Goal: Task Accomplishment & Management: Manage account settings

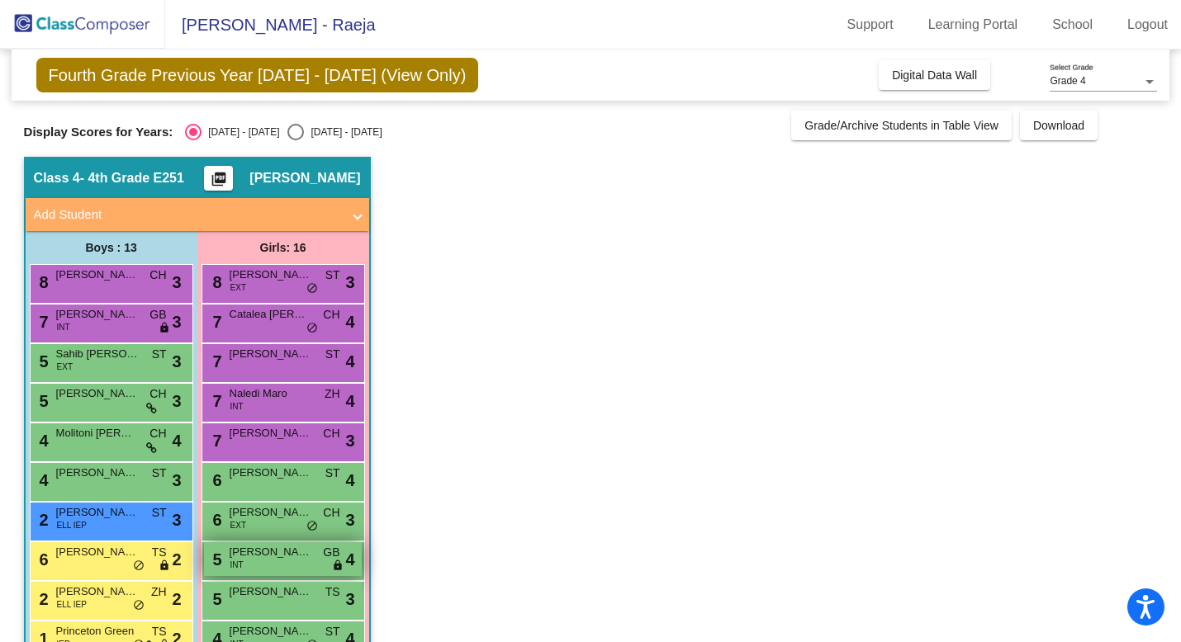
scroll to position [282, 0]
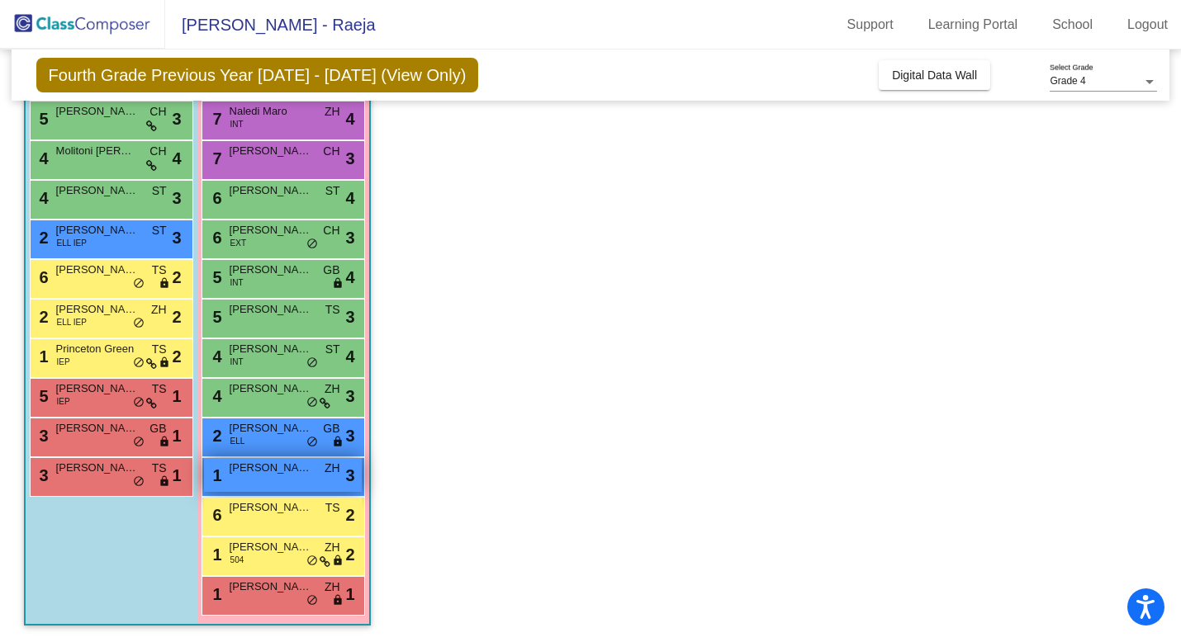
click at [264, 476] on div "1 [PERSON_NAME] ZH lock do_not_disturb_alt 3" at bounding box center [283, 475] width 158 height 34
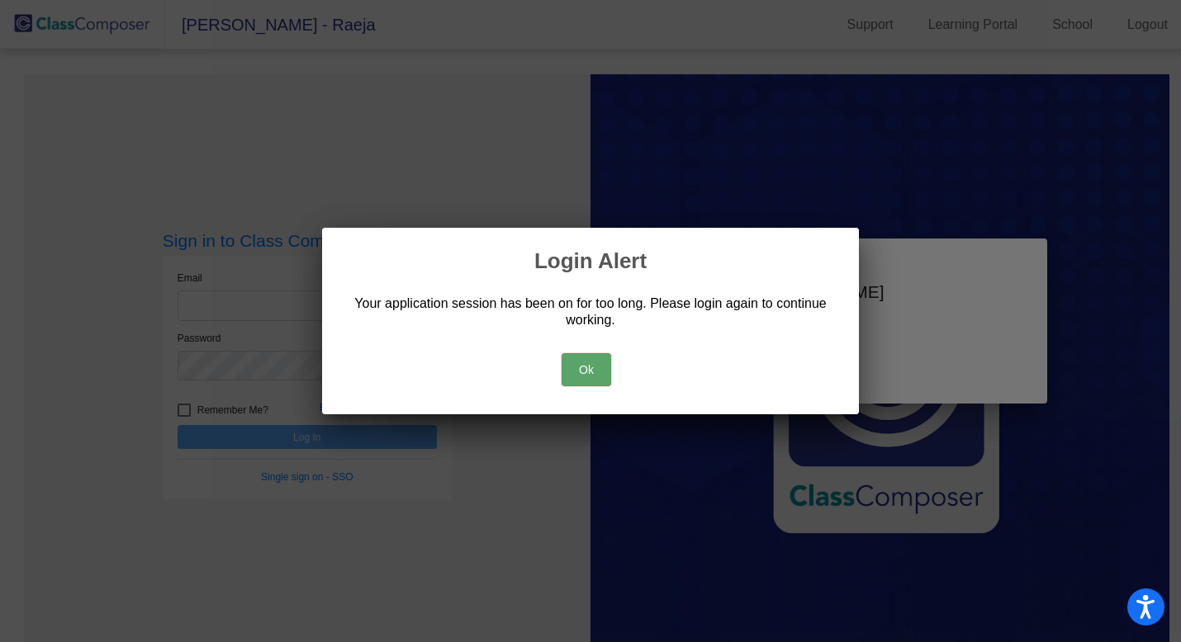
click at [595, 366] on button "Ok" at bounding box center [587, 369] width 50 height 33
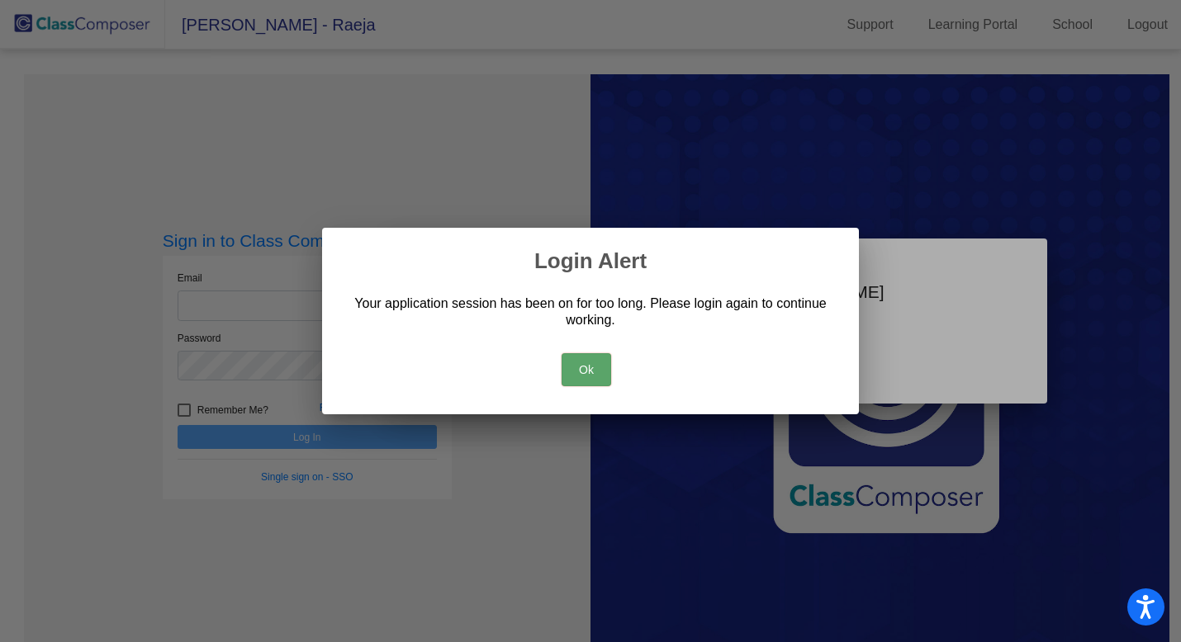
click at [593, 367] on button "Ok" at bounding box center [587, 369] width 50 height 33
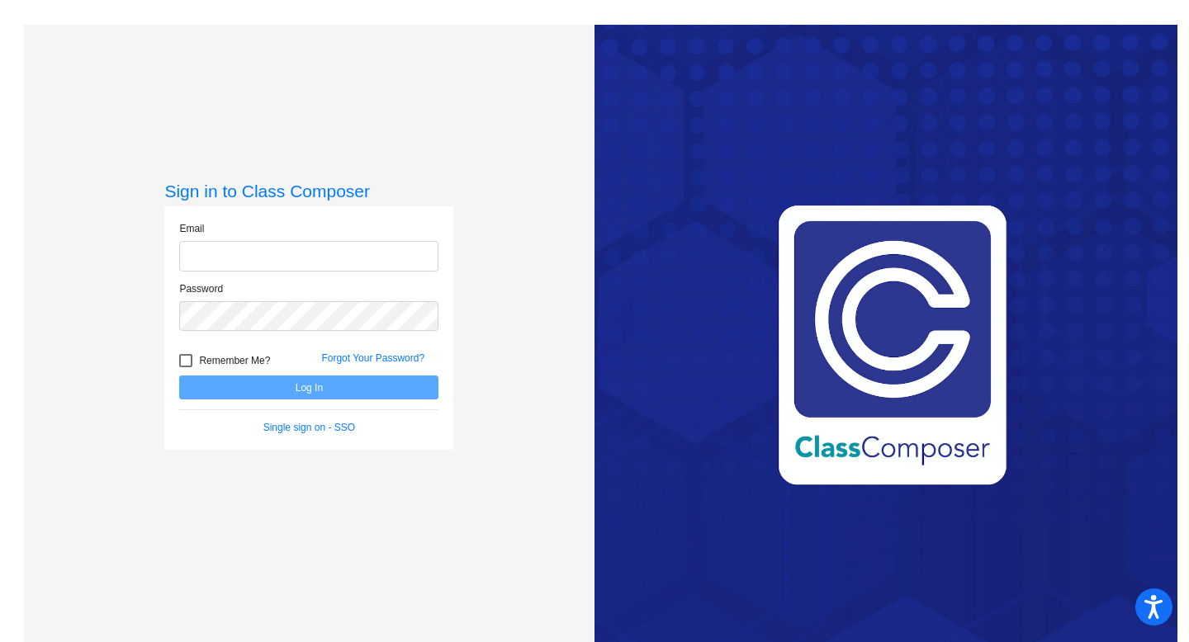
click at [227, 261] on input "email" at bounding box center [308, 256] width 259 height 31
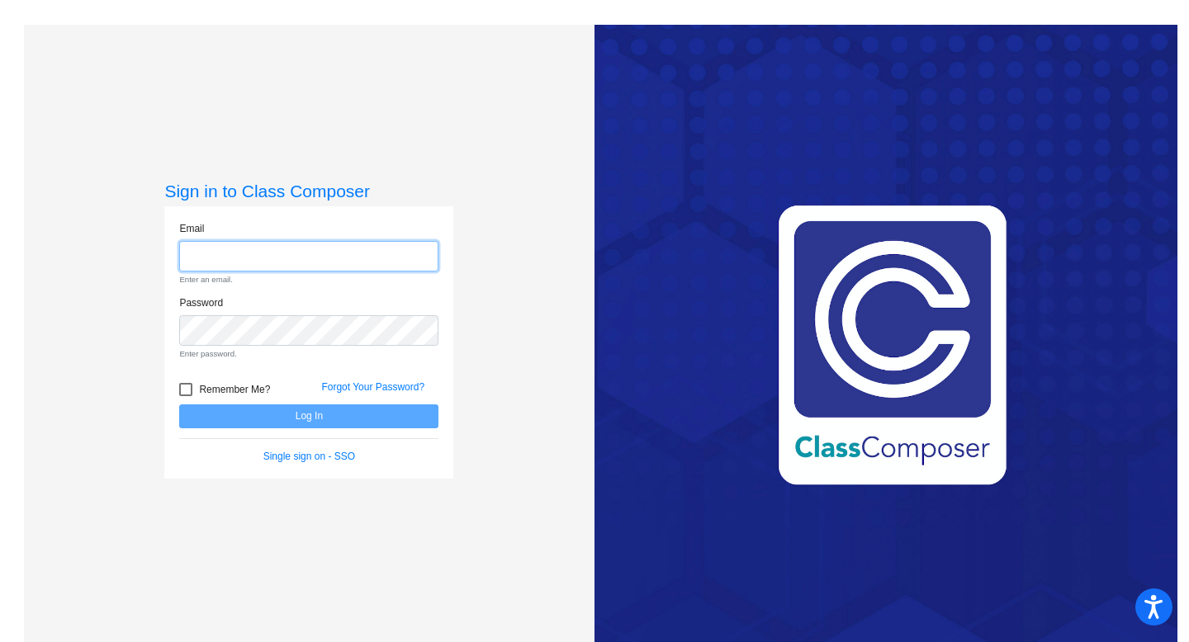
type input "[EMAIL_ADDRESS][DOMAIN_NAME]"
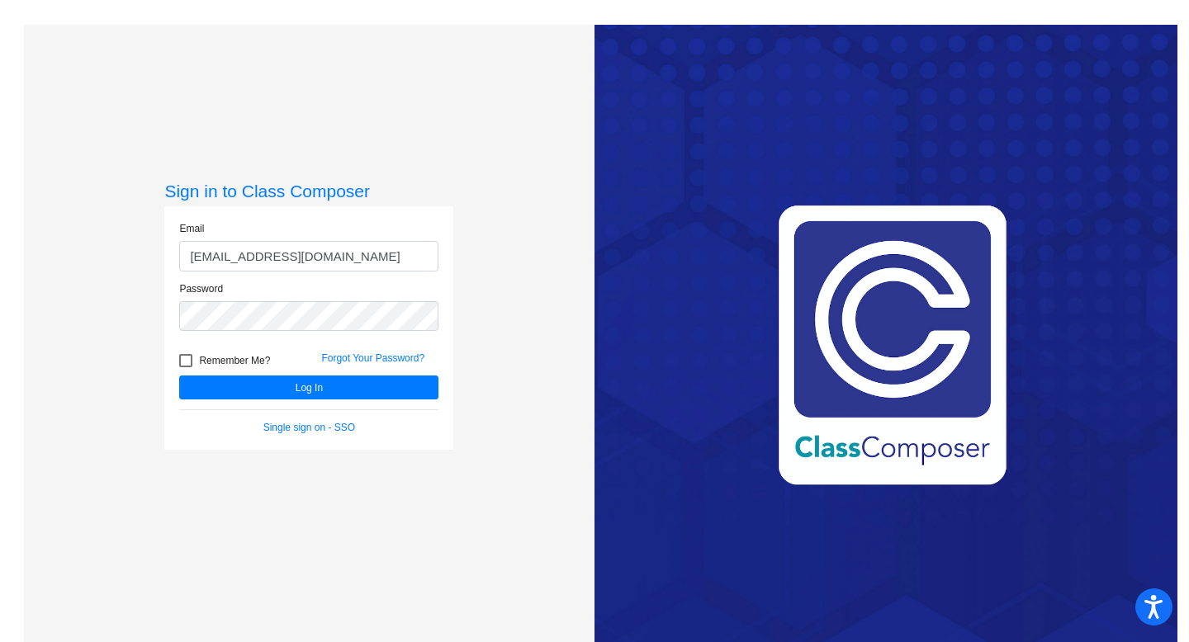
click at [239, 358] on span "Remember Me?" at bounding box center [234, 361] width 71 height 20
click at [186, 367] on input "Remember Me?" at bounding box center [185, 367] width 1 height 1
checkbox input "true"
click at [239, 380] on button "Log In" at bounding box center [308, 388] width 259 height 24
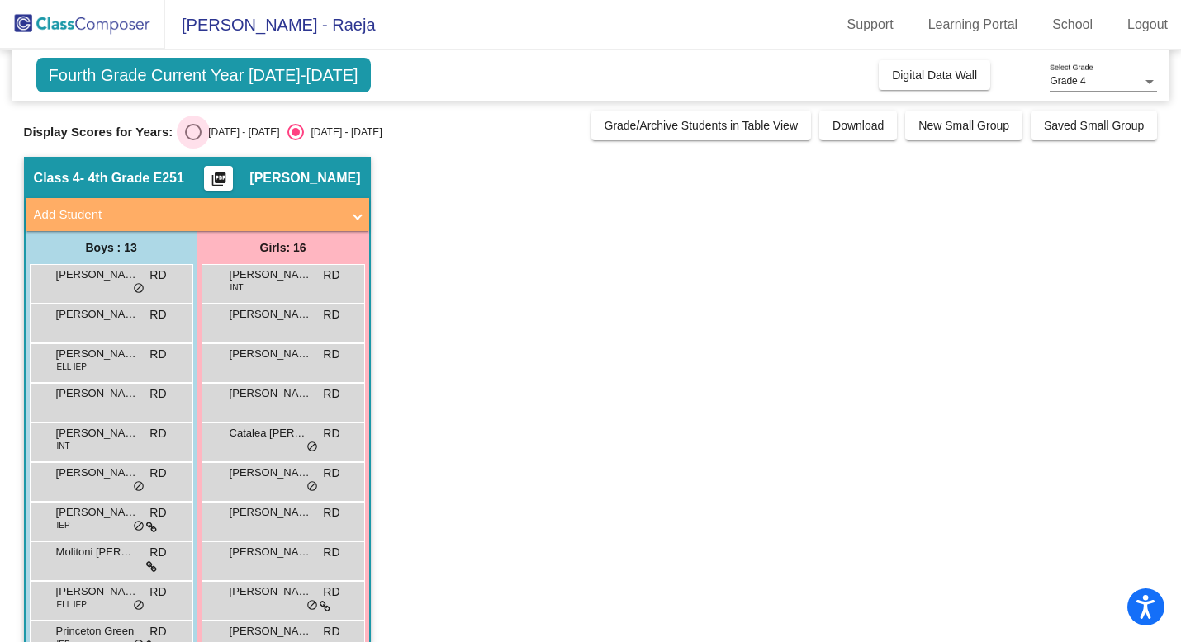
click at [187, 129] on div "Select an option" at bounding box center [193, 132] width 17 height 17
click at [192, 140] on input "[DATE] - [DATE]" at bounding box center [192, 140] width 1 height 1
radio input "true"
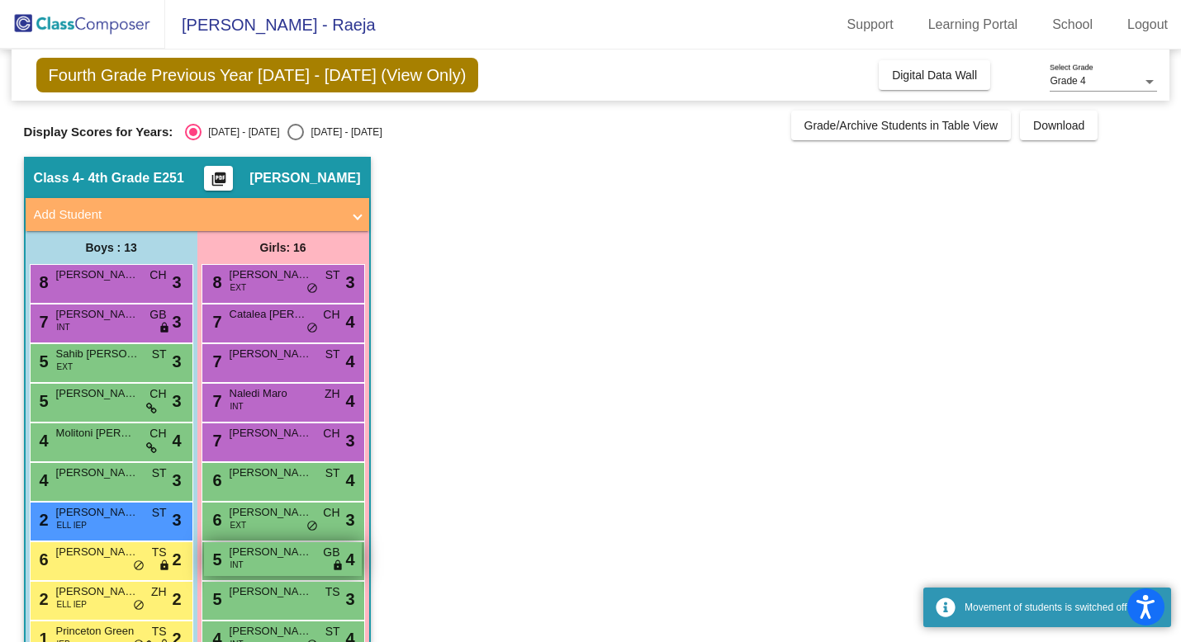
scroll to position [282, 0]
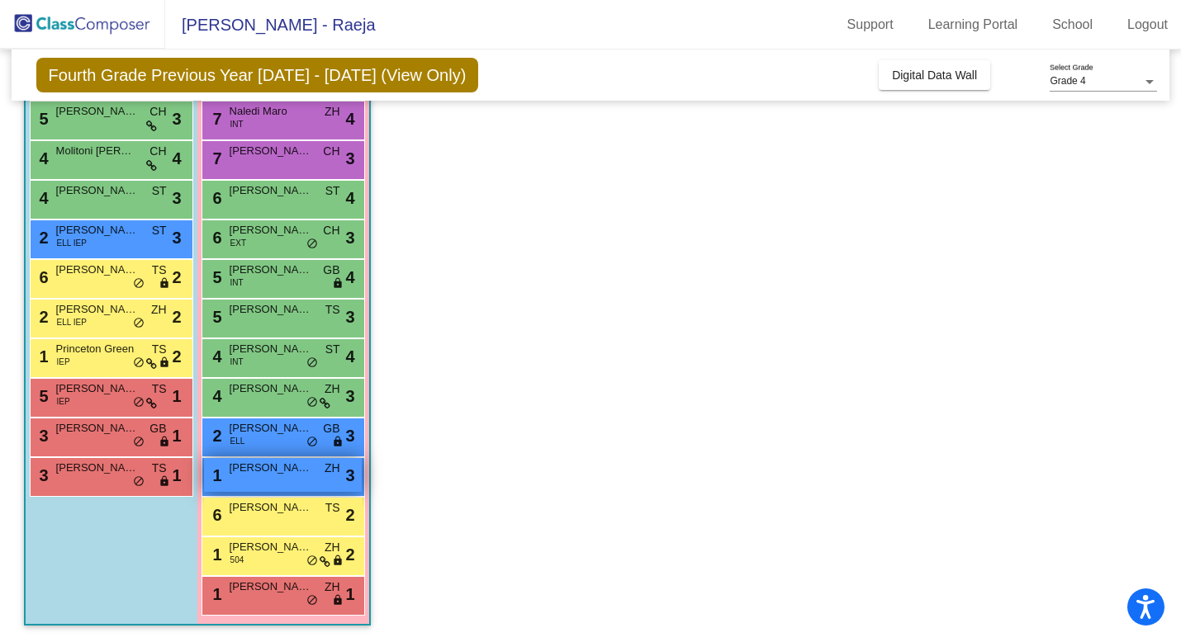
click at [281, 485] on div "1 [PERSON_NAME] ZH lock do_not_disturb_alt 3" at bounding box center [283, 475] width 158 height 34
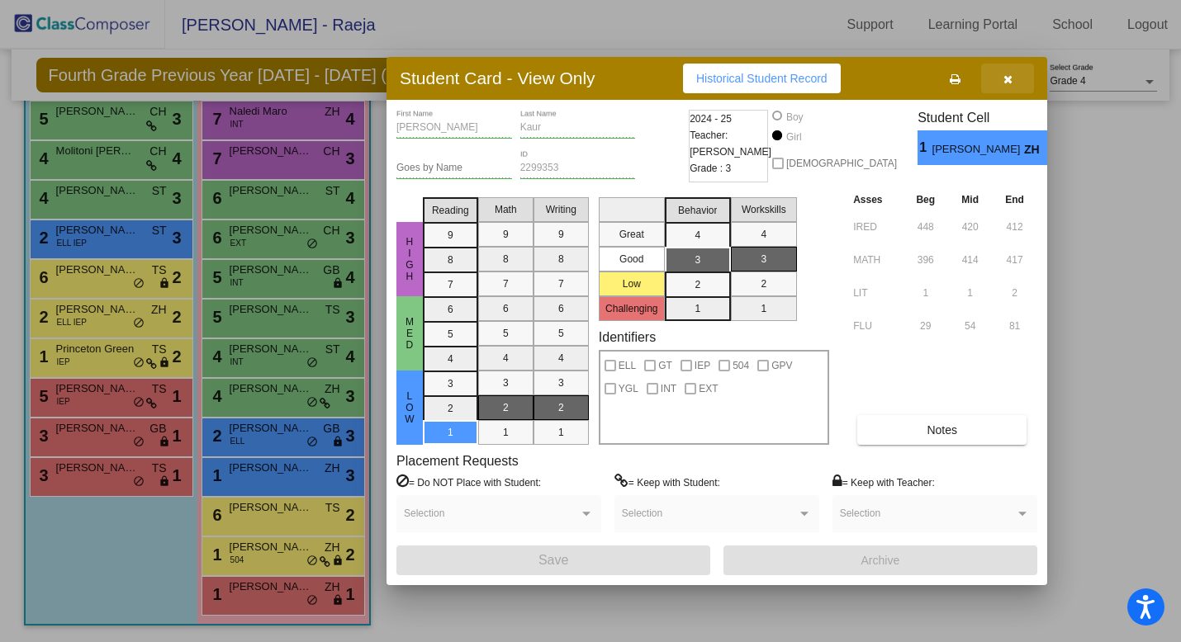
click at [1002, 78] on button "button" at bounding box center [1007, 79] width 53 height 30
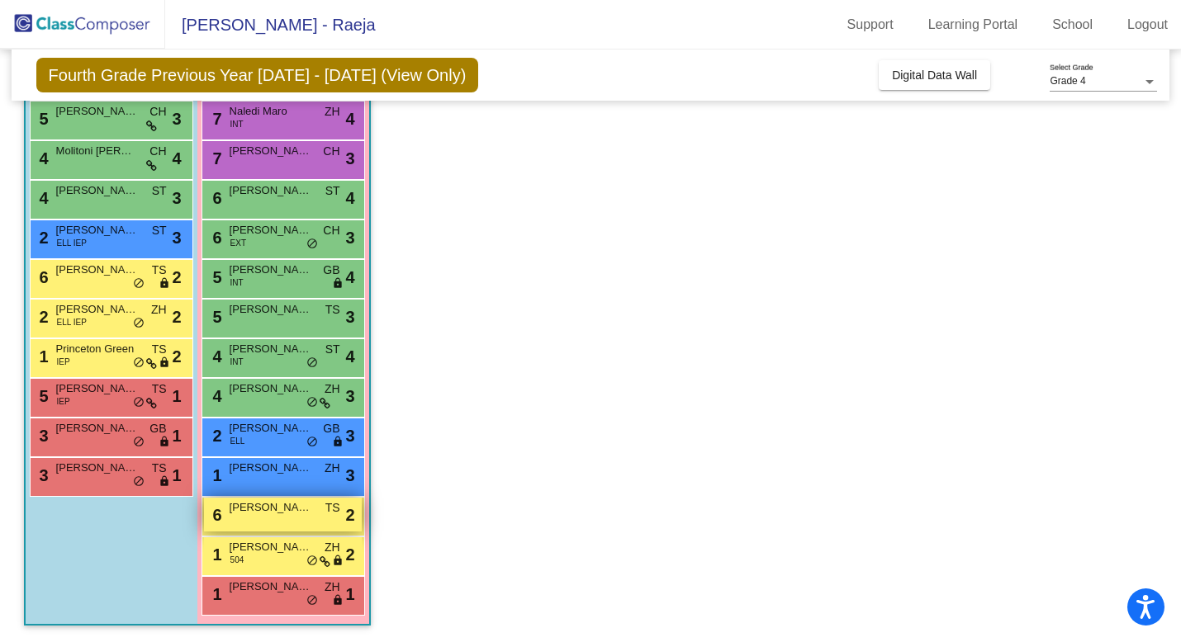
click at [241, 516] on div "6 [PERSON_NAME] TS lock do_not_disturb_alt 2" at bounding box center [283, 515] width 158 height 34
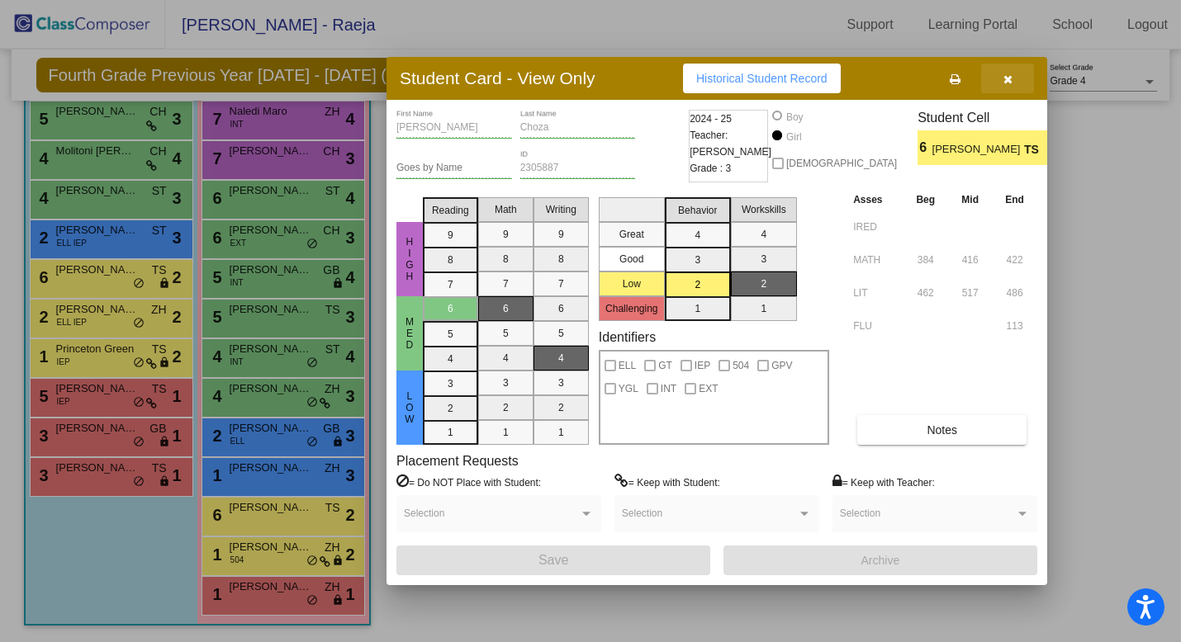
click at [1012, 80] on button "button" at bounding box center [1007, 79] width 53 height 30
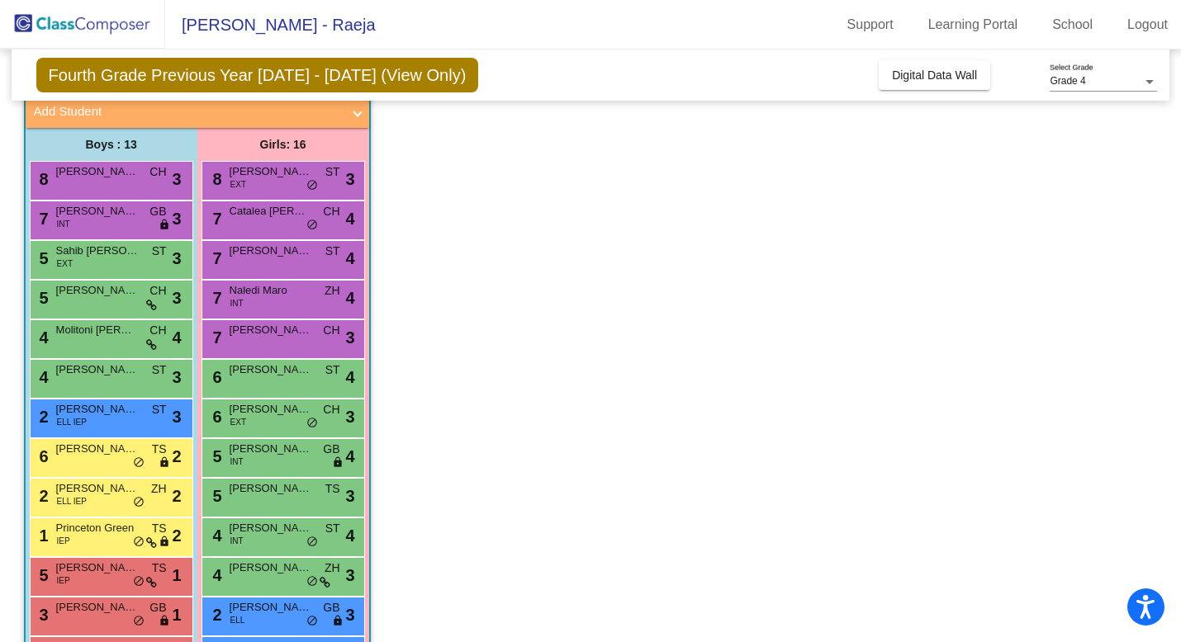
scroll to position [95, 0]
